Goal: Entertainment & Leisure: Consume media (video, audio)

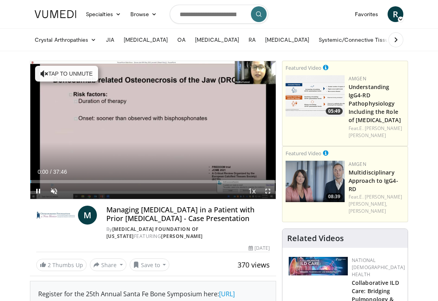
click at [167, 182] on div "Loaded : 0.44%" at bounding box center [152, 181] width 245 height 3
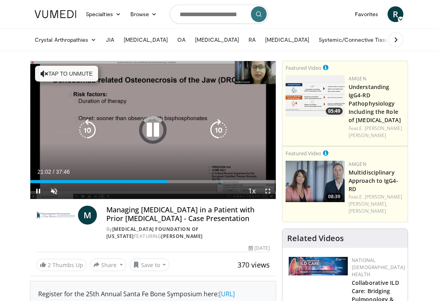
click at [175, 182] on div "Loaded : 1.32%" at bounding box center [152, 181] width 245 height 3
click at [178, 180] on div "Progress Bar" at bounding box center [177, 181] width 7 height 3
click at [182, 183] on div "Progress Bar" at bounding box center [178, 181] width 8 height 3
click at [211, 148] on div "10 seconds Tap to unmute" at bounding box center [152, 130] width 245 height 138
click at [189, 182] on div "Progress Bar" at bounding box center [182, 181] width 16 height 3
